Goal: Transaction & Acquisition: Download file/media

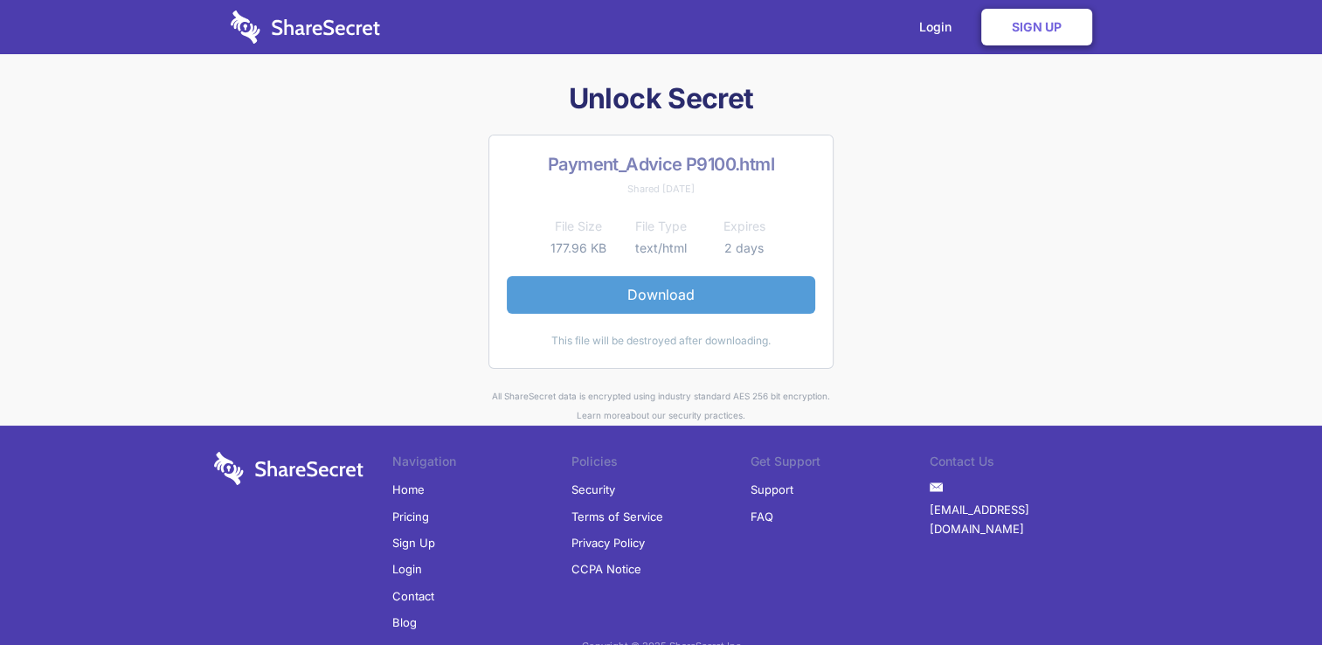
click at [625, 301] on link "Download" at bounding box center [661, 294] width 308 height 37
